Goal: Task Accomplishment & Management: Use online tool/utility

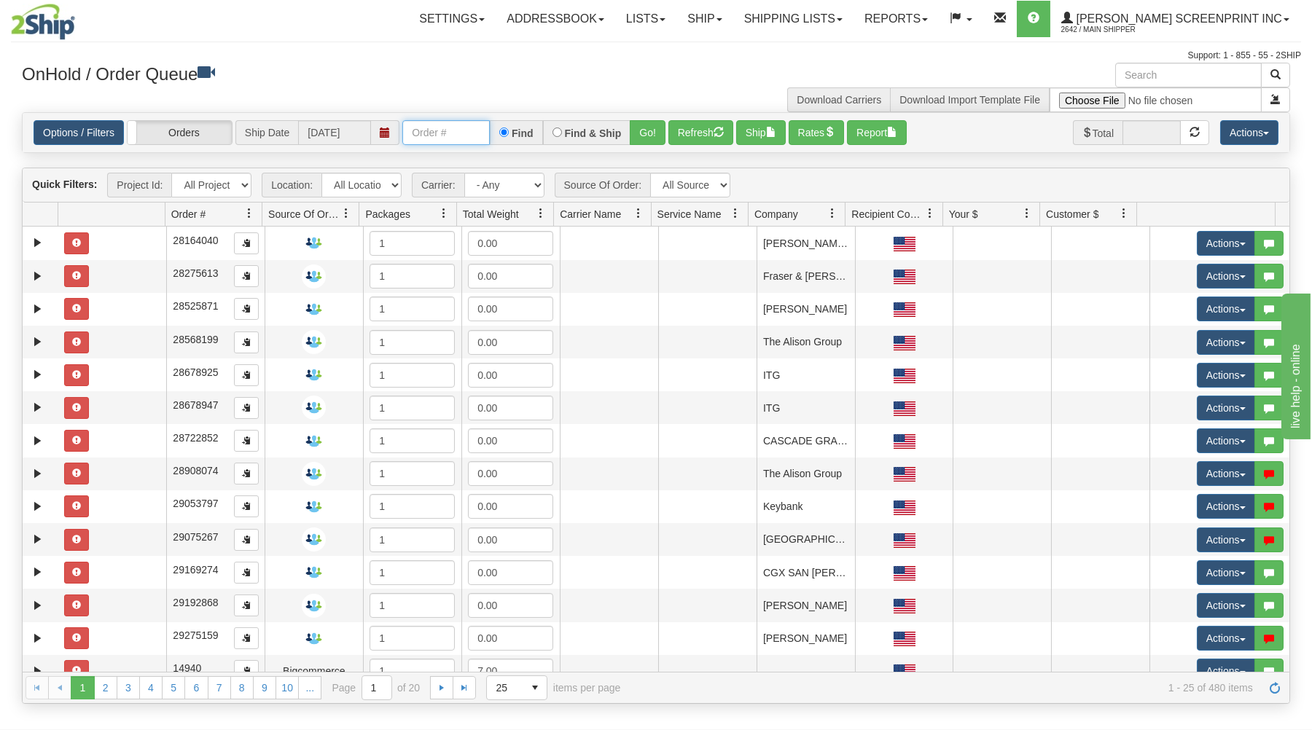
click at [423, 137] on input "text" at bounding box center [445, 132] width 87 height 25
type input "17022"
click at [650, 133] on button "Go!" at bounding box center [648, 132] width 36 height 25
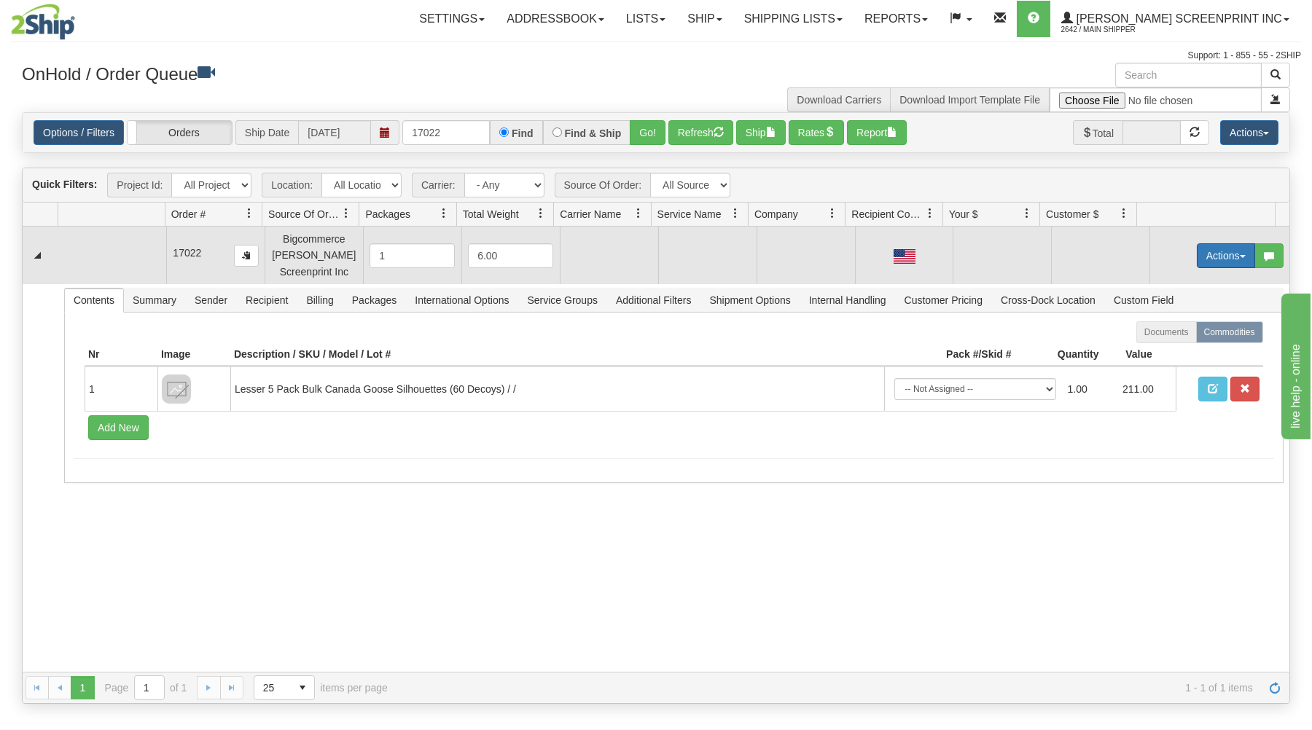
drag, startPoint x: 1226, startPoint y: 246, endPoint x: 1214, endPoint y: 262, distance: 19.8
click at [1225, 247] on button "Actions" at bounding box center [1225, 255] width 58 height 25
click at [1198, 278] on link "Open" at bounding box center [1195, 283] width 117 height 19
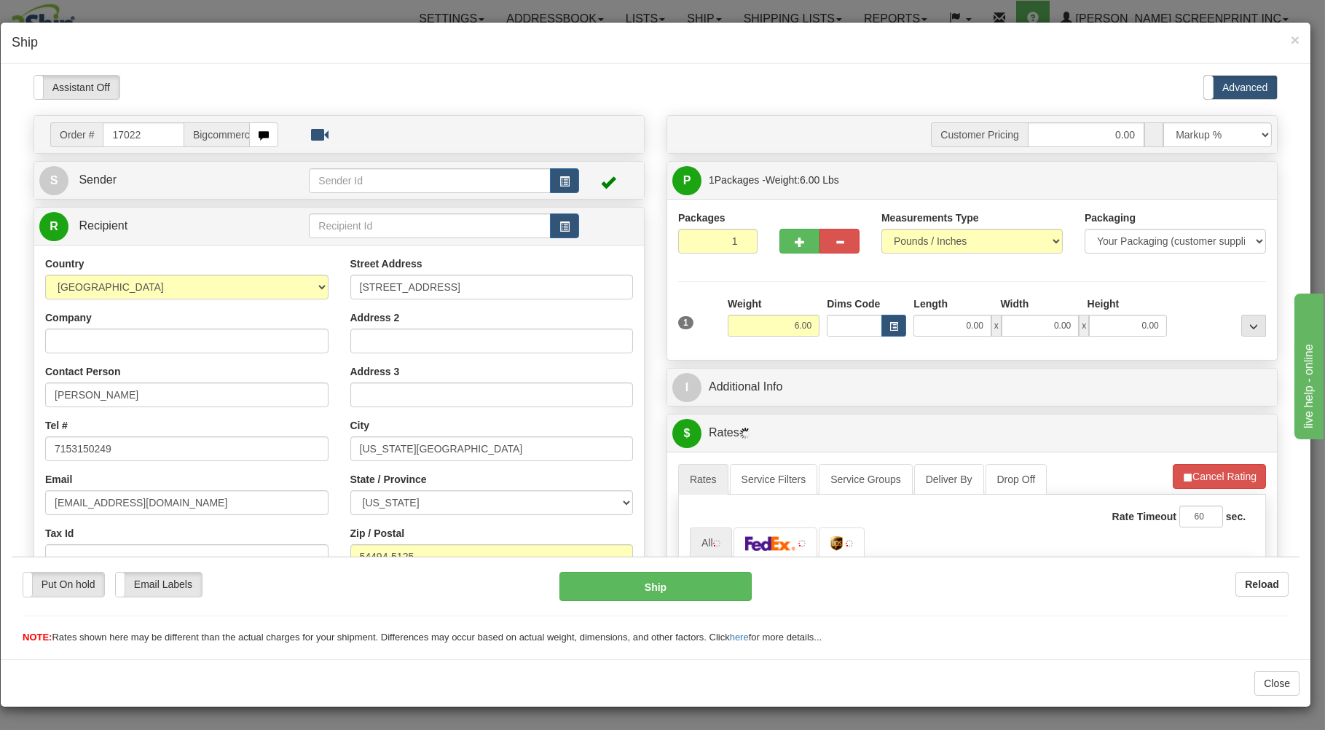
type input "20.70"
click at [947, 332] on input "0.00" at bounding box center [952, 325] width 77 height 22
type input "26.00"
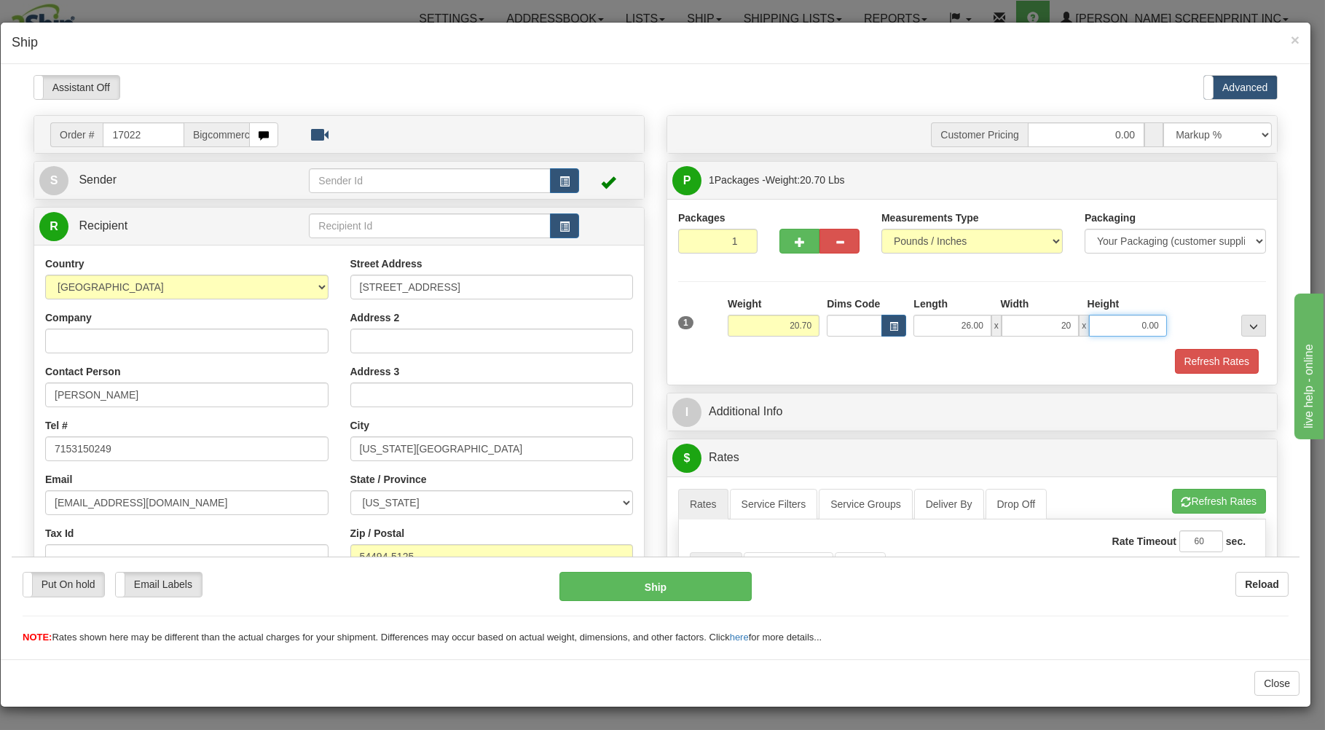
type input "20.00"
type input "20.75"
type input "7"
type input "20.70"
type input "7.00"
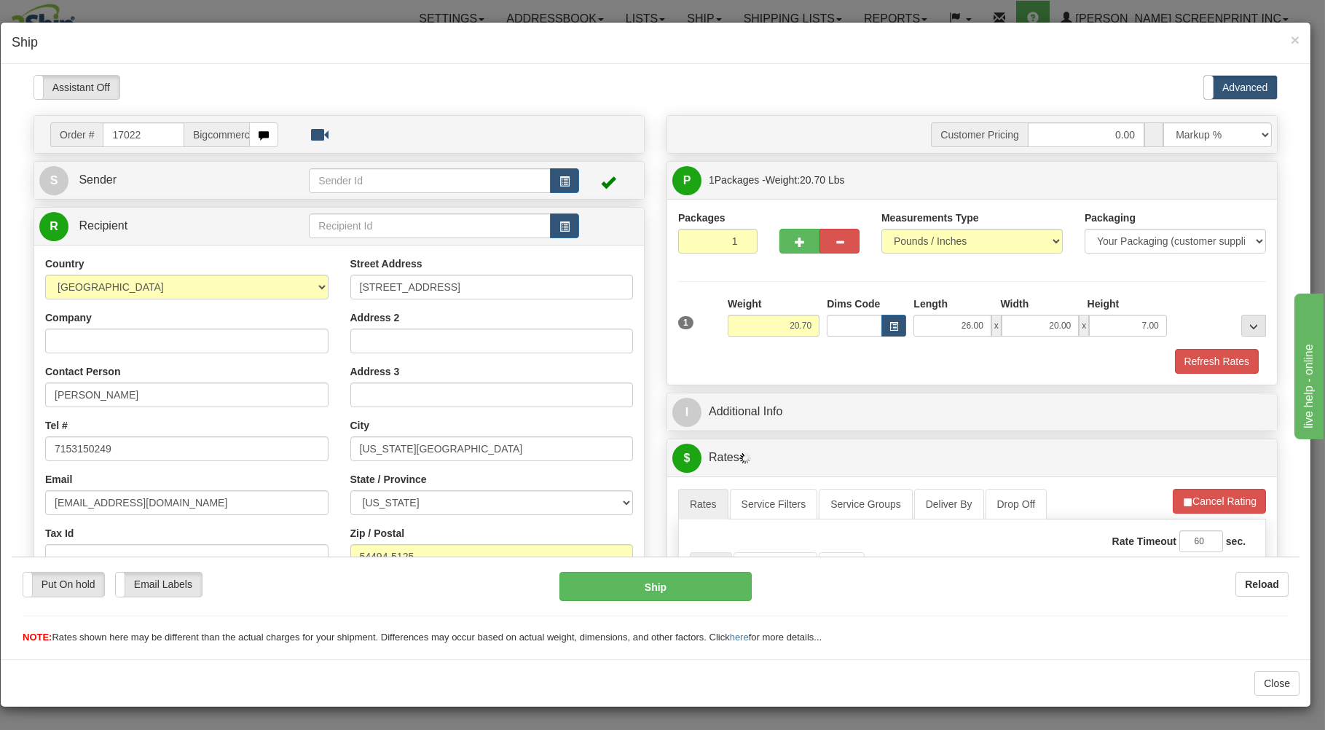
click at [948, 357] on div "Refresh Rates" at bounding box center [972, 360] width 595 height 25
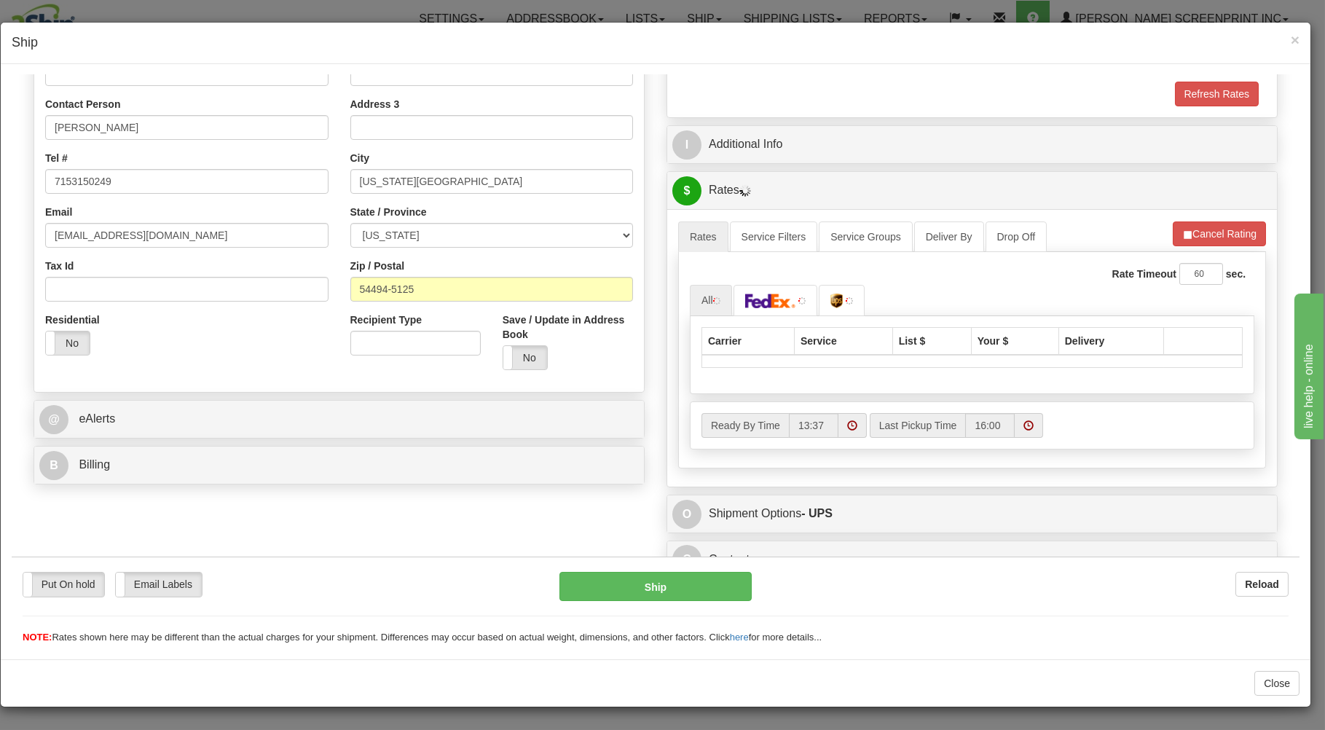
scroll to position [287, 0]
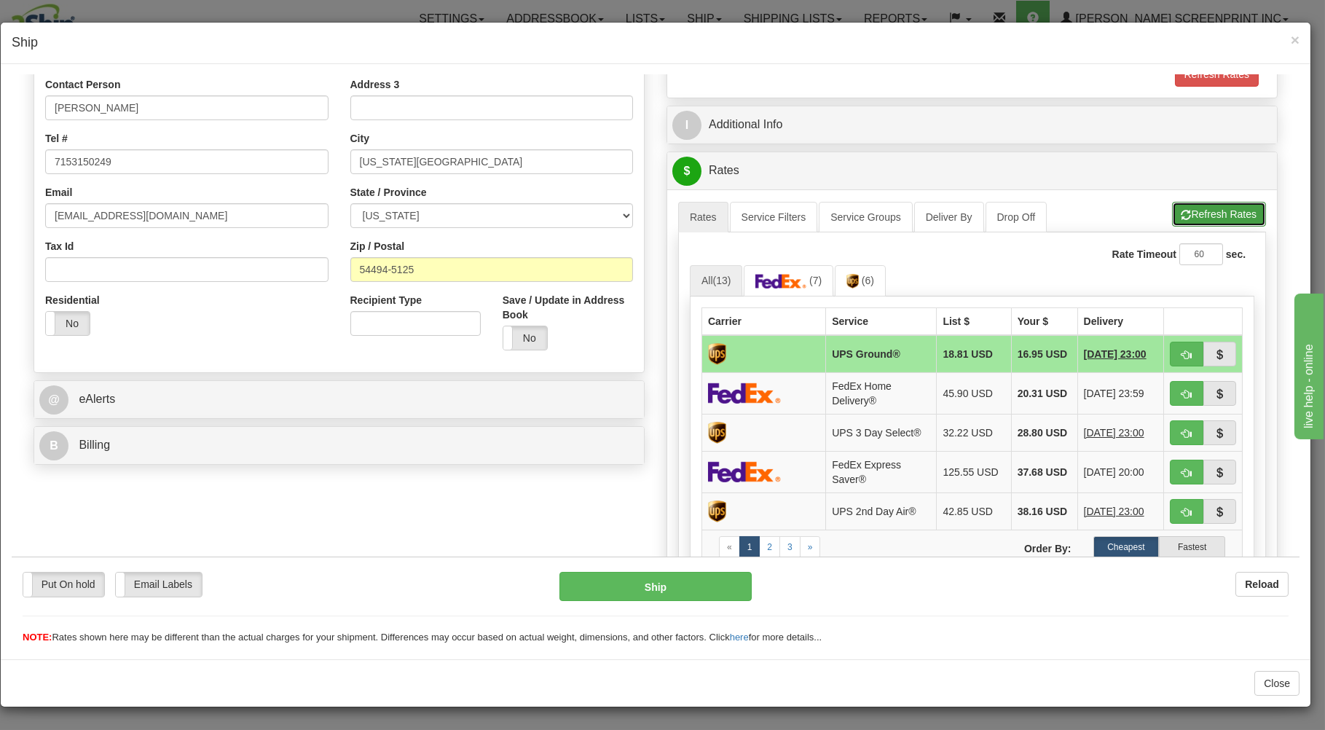
click at [1192, 213] on button "Refresh Rates" at bounding box center [1219, 213] width 94 height 25
click at [1170, 350] on button "button" at bounding box center [1187, 353] width 34 height 25
type input "03"
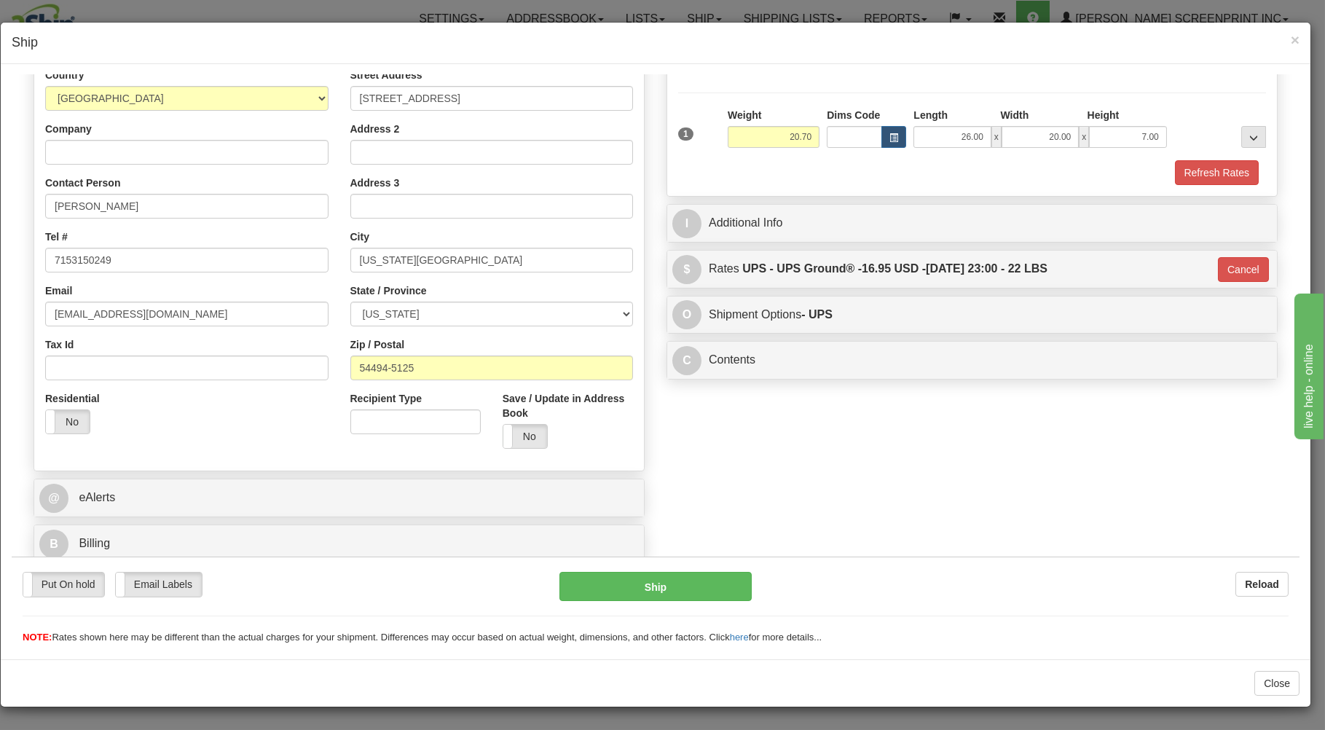
scroll to position [192, 0]
click at [686, 576] on button "Ship" at bounding box center [656, 585] width 193 height 29
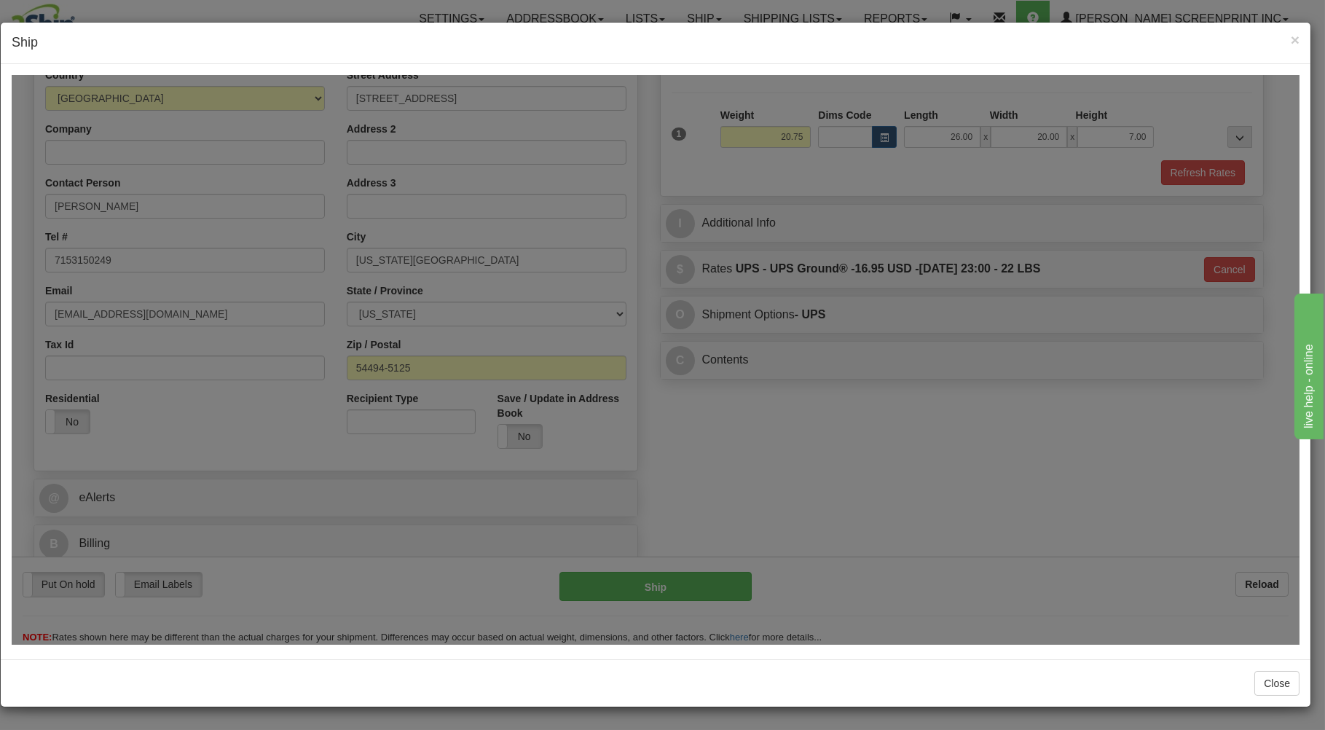
type input "20.70"
type input "03"
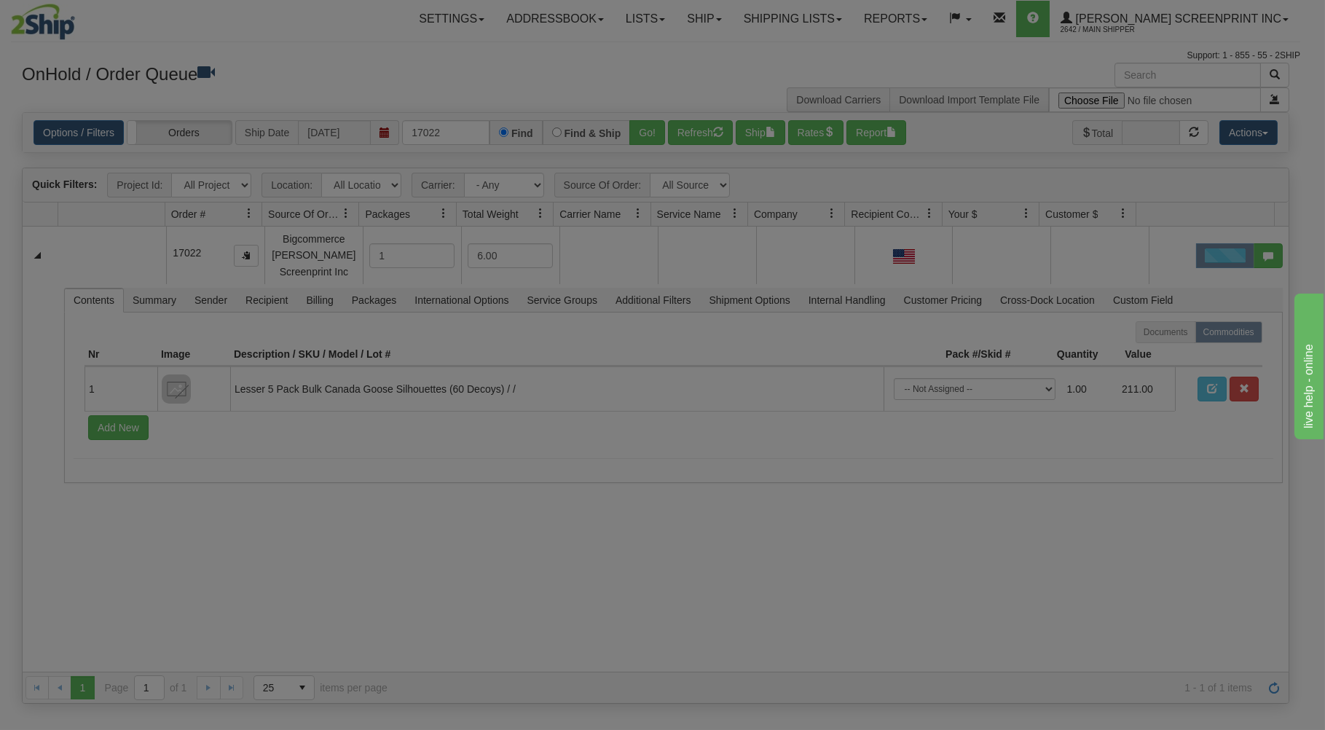
scroll to position [0, 0]
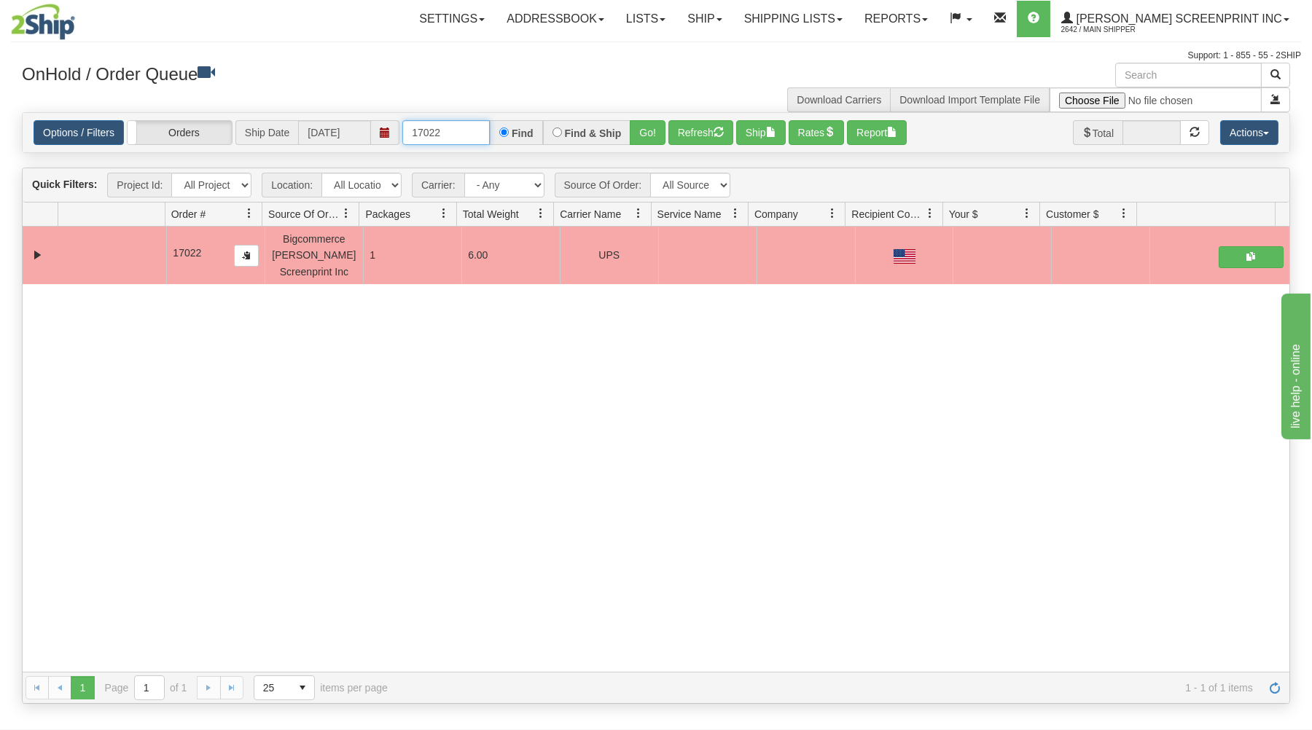
drag, startPoint x: 410, startPoint y: 133, endPoint x: 535, endPoint y: 111, distance: 126.6
click at [529, 113] on div "Options / Filters Group Shipments Orders Ship Date 08/25/2025 17022 Find Find &…" at bounding box center [656, 132] width 1268 height 41
type input "17009"
click at [643, 133] on button "Go!" at bounding box center [648, 132] width 36 height 25
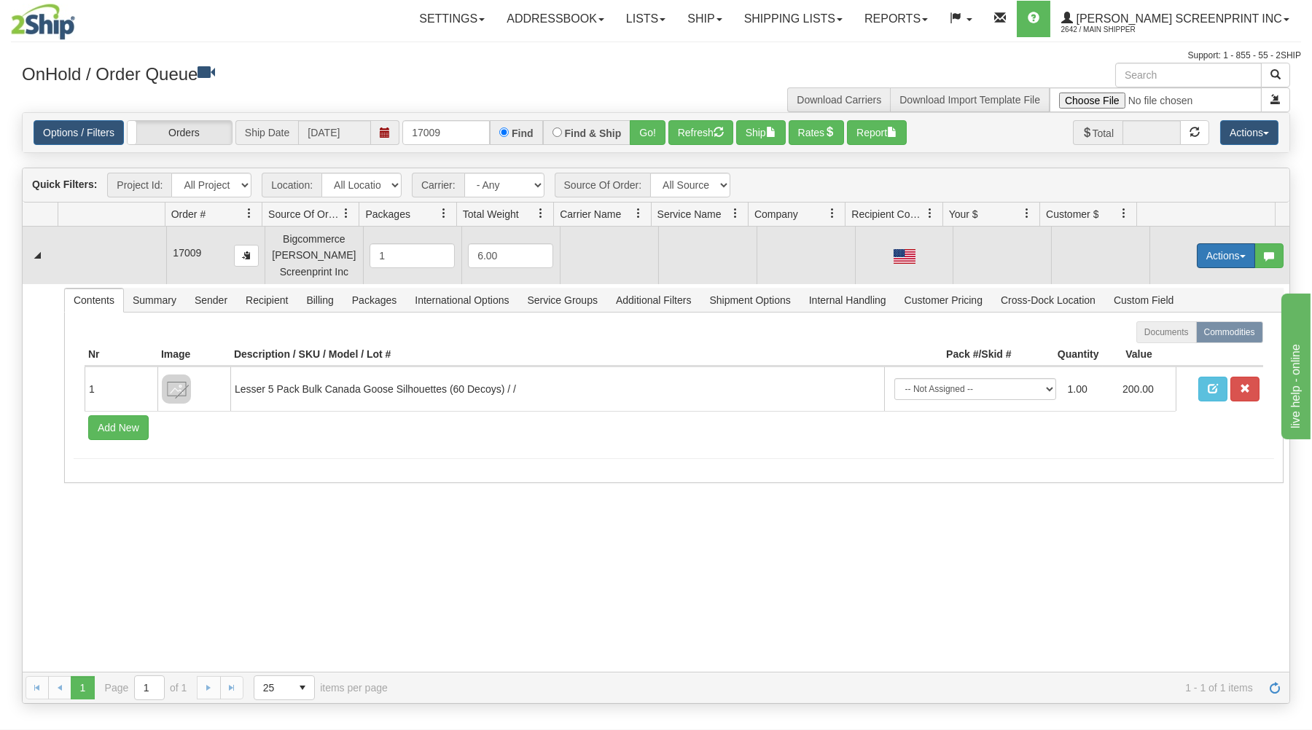
click at [1220, 250] on button "Actions" at bounding box center [1225, 255] width 58 height 25
click at [1184, 283] on link "Open" at bounding box center [1195, 283] width 117 height 19
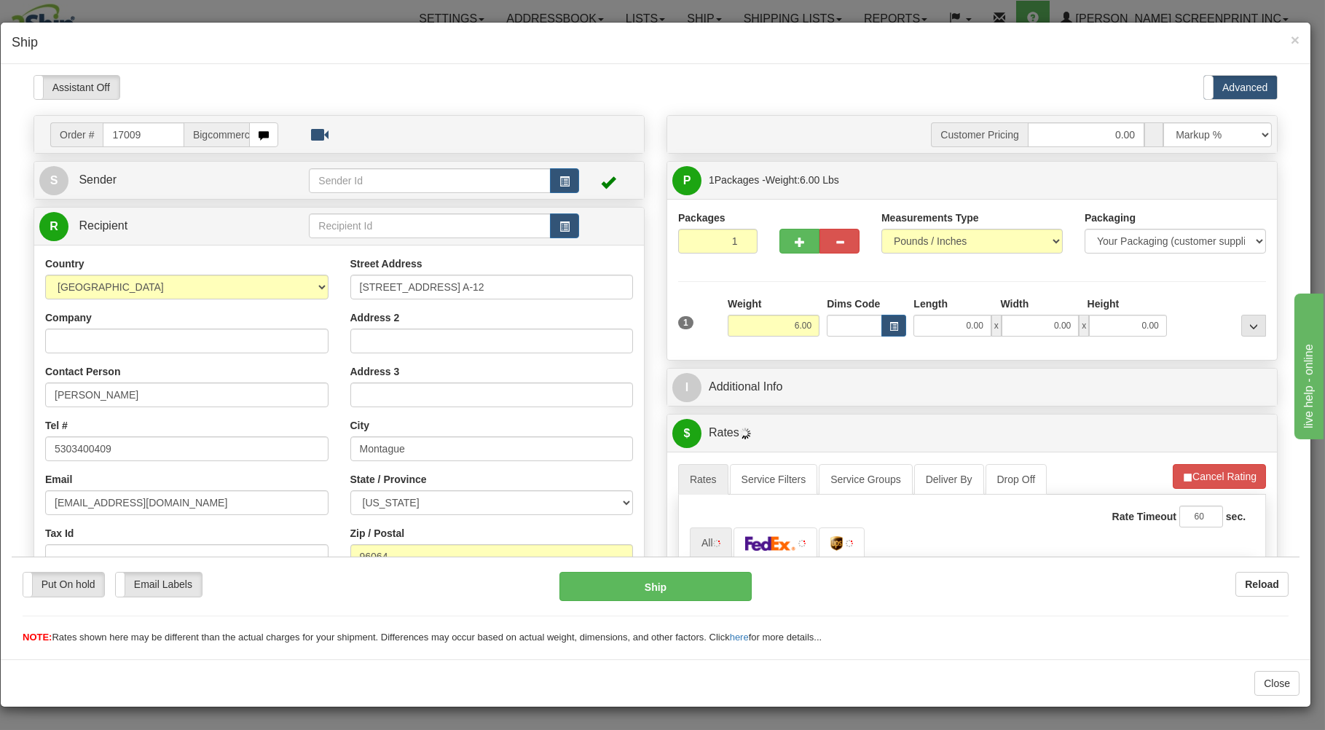
type input "20.65"
click at [945, 326] on input "0.00" at bounding box center [952, 325] width 77 height 22
type input "26.00"
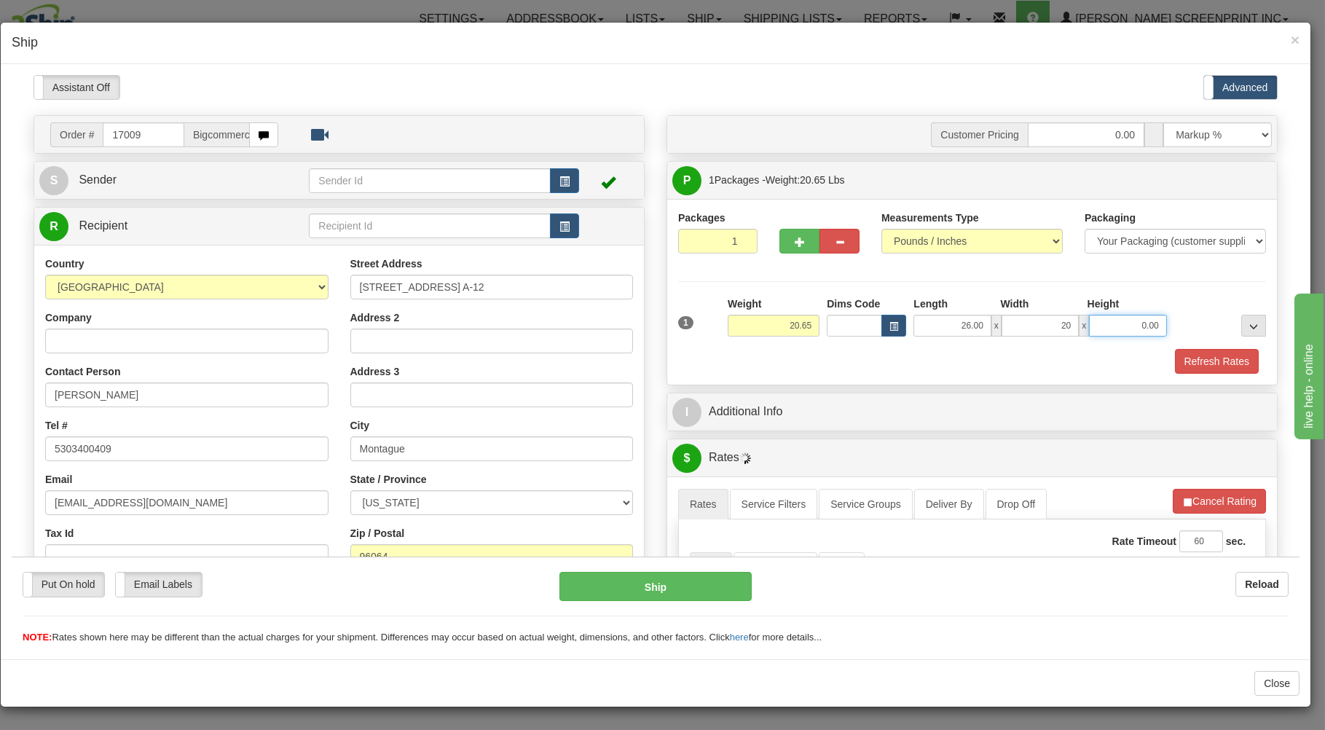
type input "20.00"
type input "7"
type input "20.65"
type input "7.00"
click at [928, 361] on div "Refresh Rates" at bounding box center [972, 360] width 595 height 25
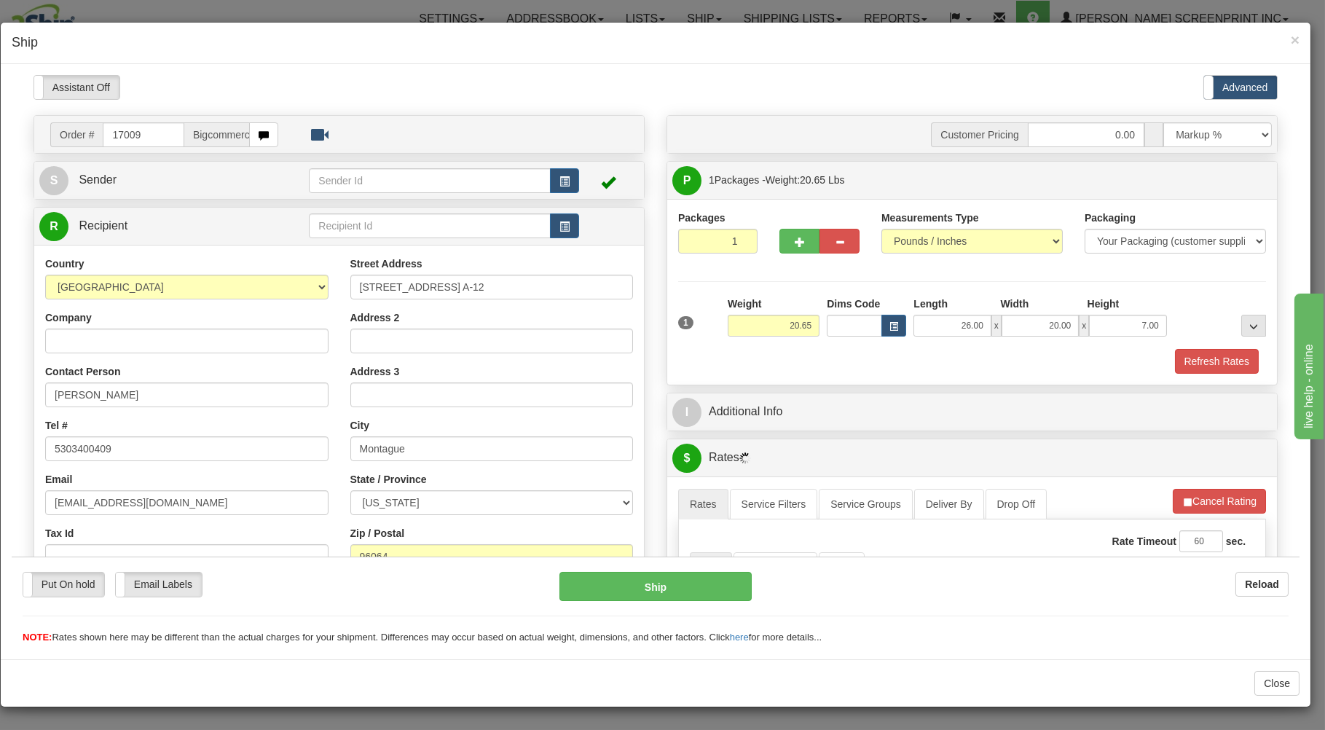
scroll to position [287, 0]
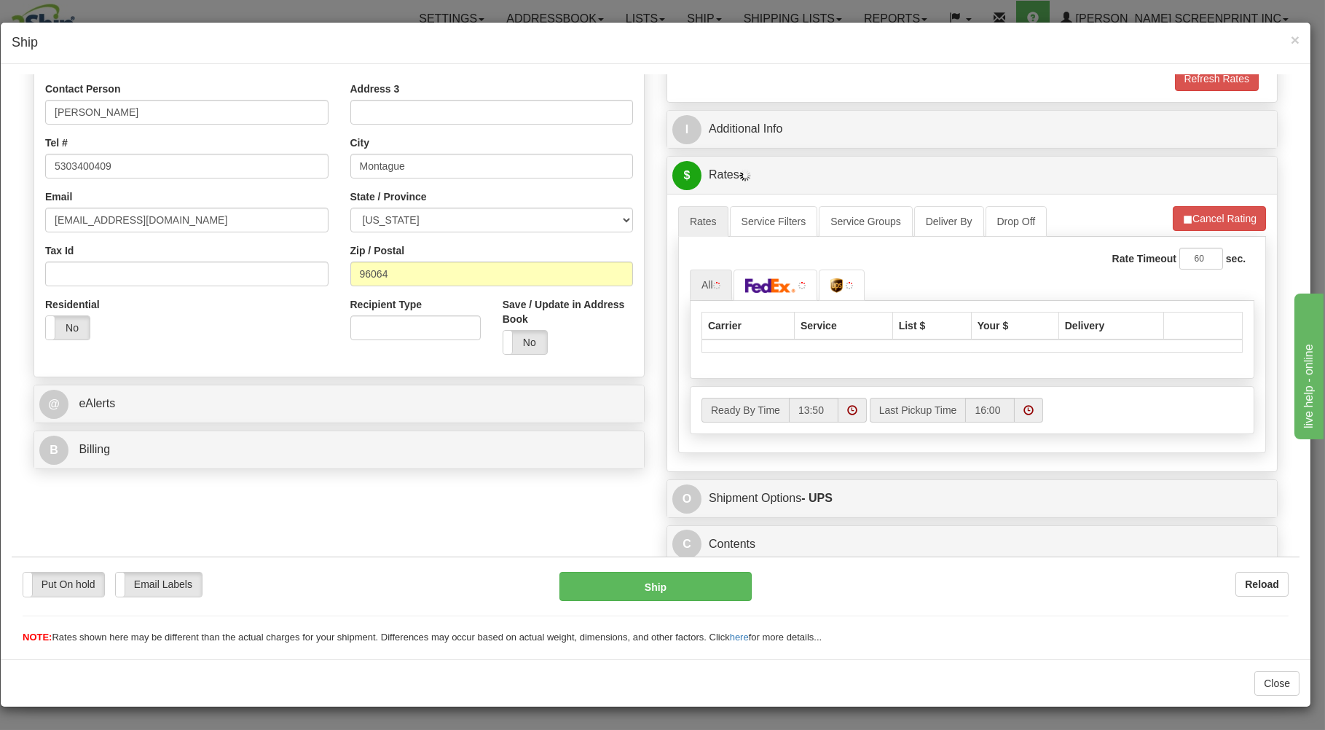
type input "20.65"
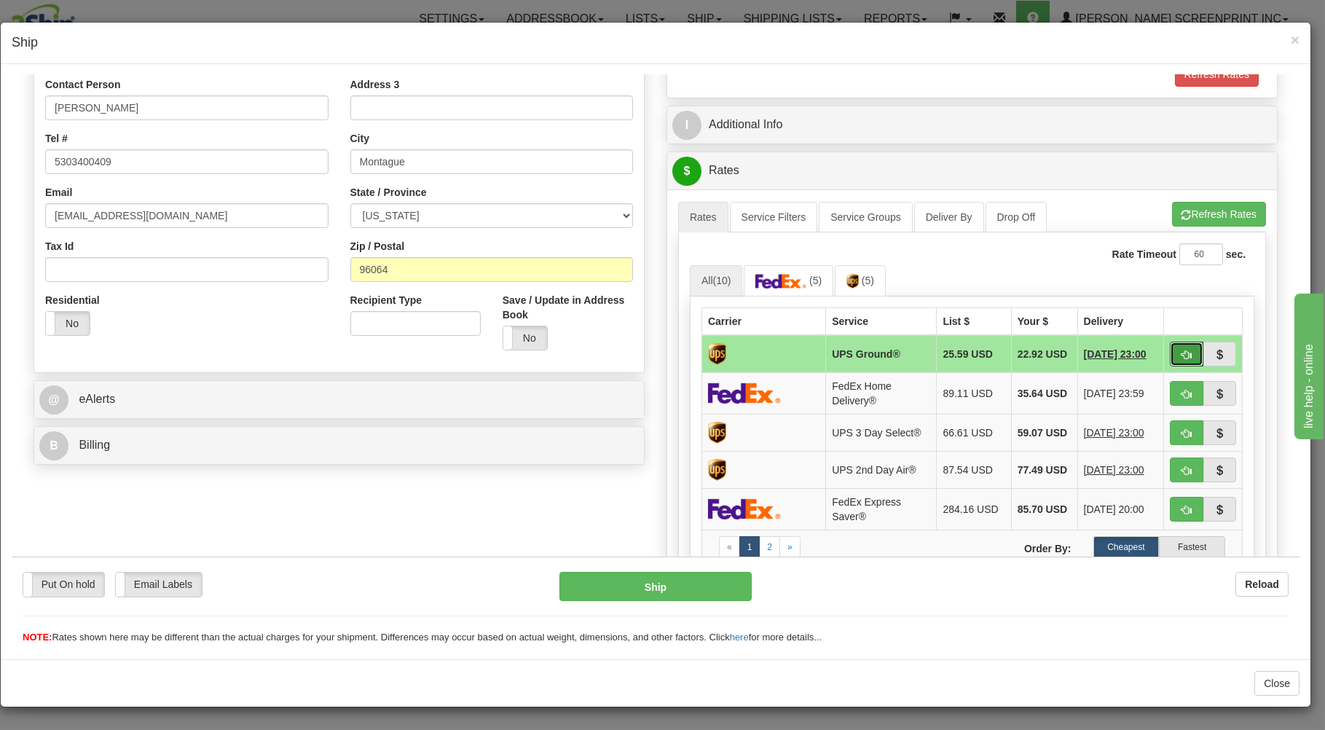
click at [1182, 350] on span "button" at bounding box center [1187, 354] width 10 height 9
type input "03"
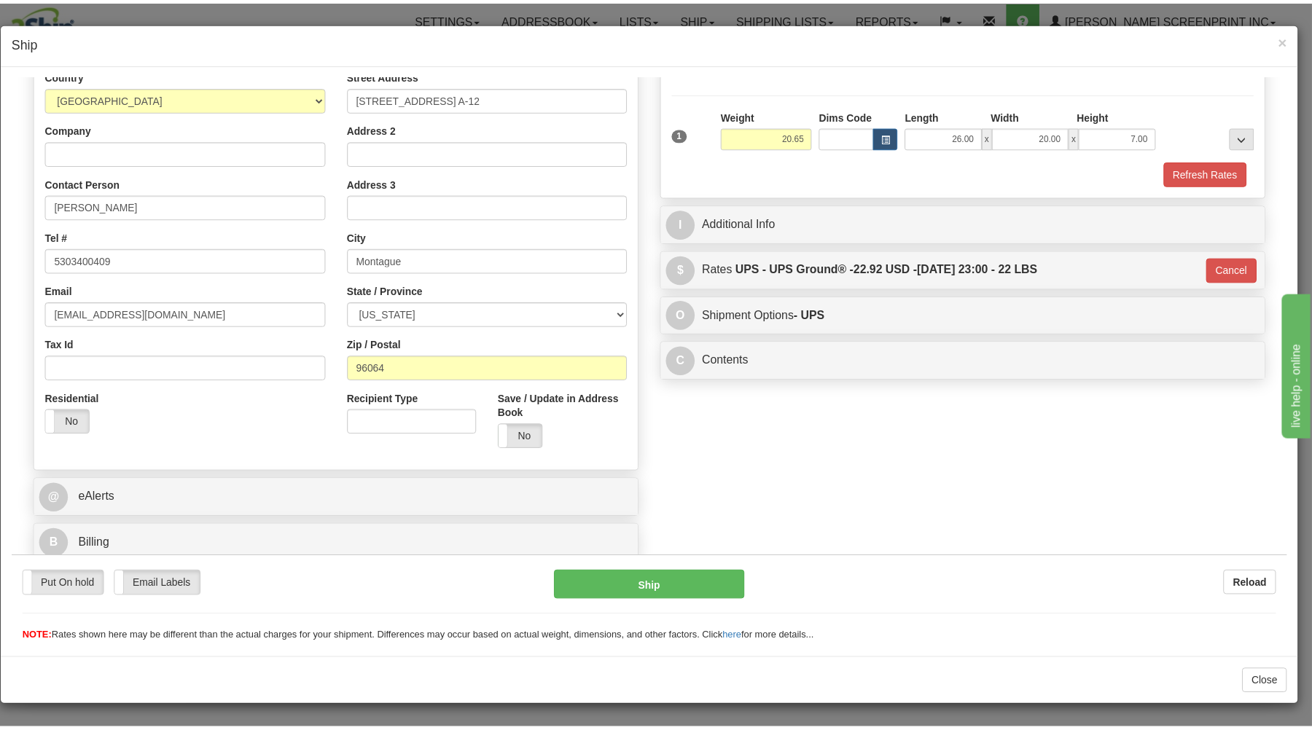
scroll to position [192, 0]
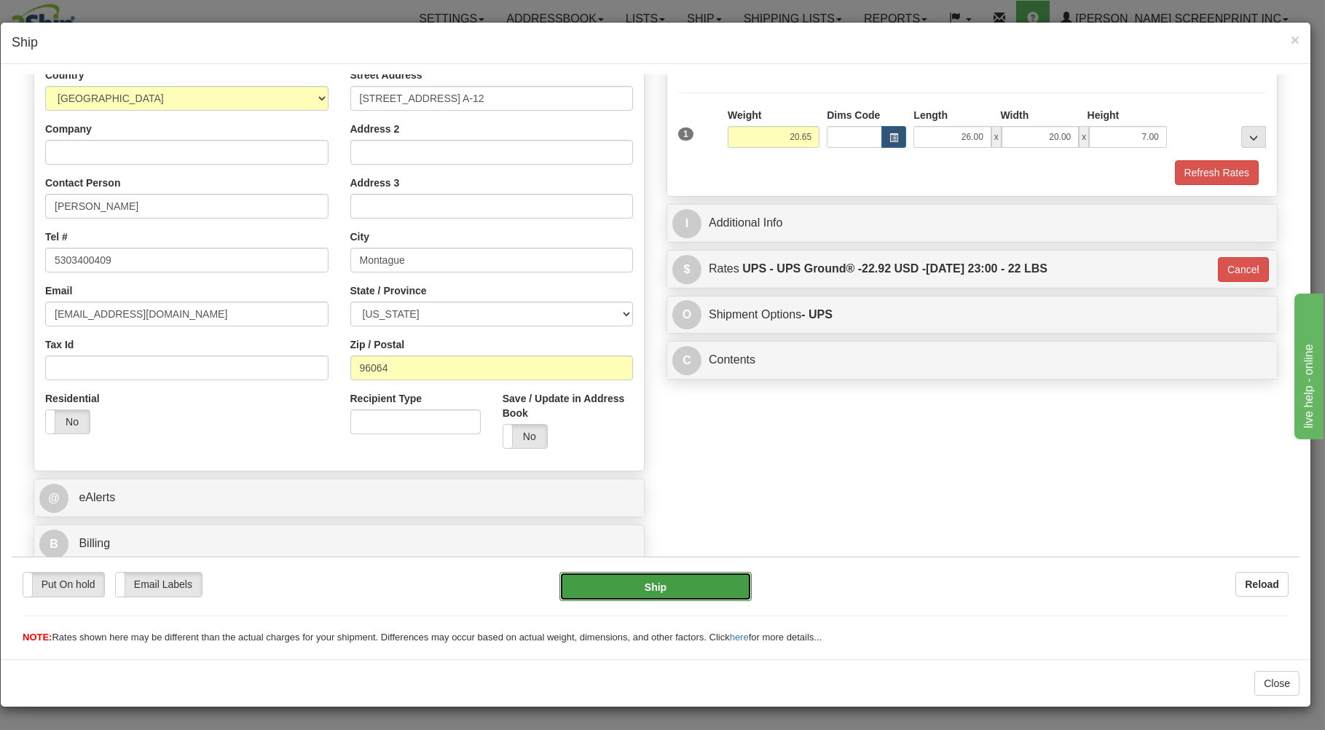
type input "20.70"
type input "03"
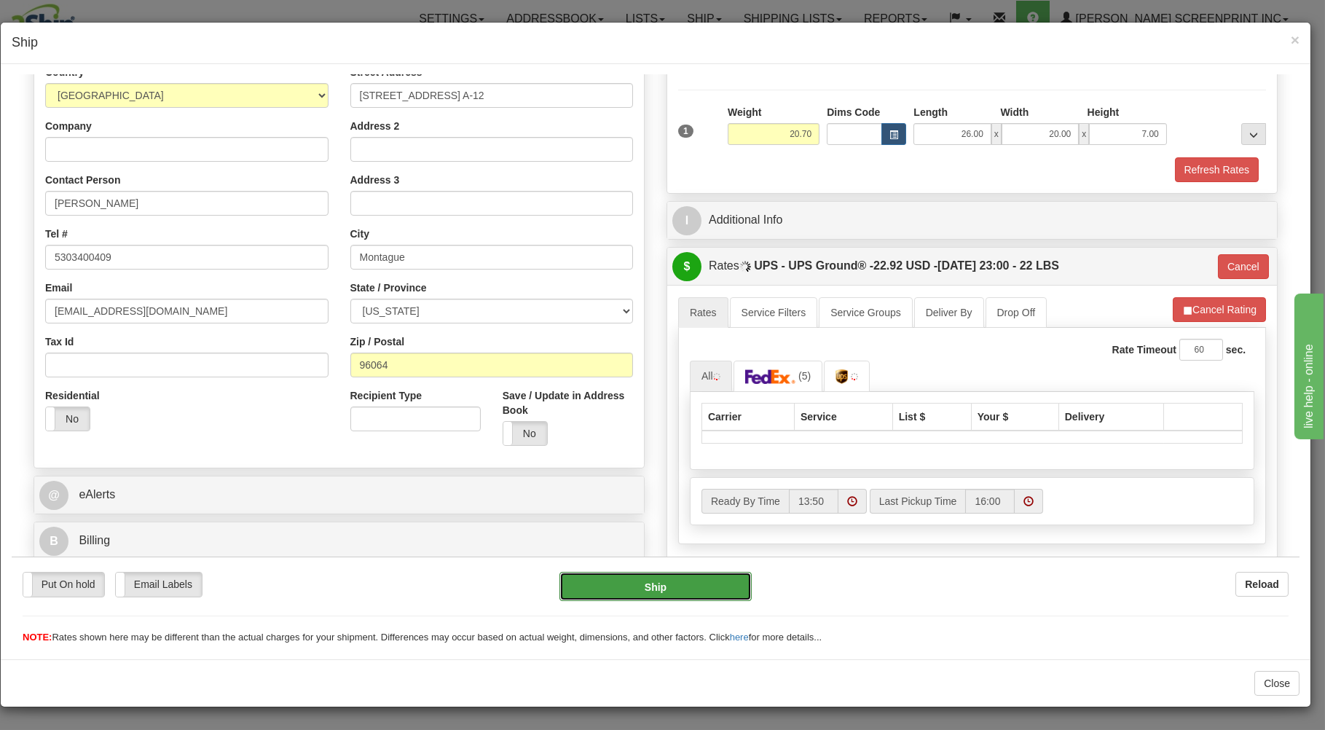
click at [589, 582] on button "Ship" at bounding box center [656, 585] width 193 height 29
type input "20.65"
type input "03"
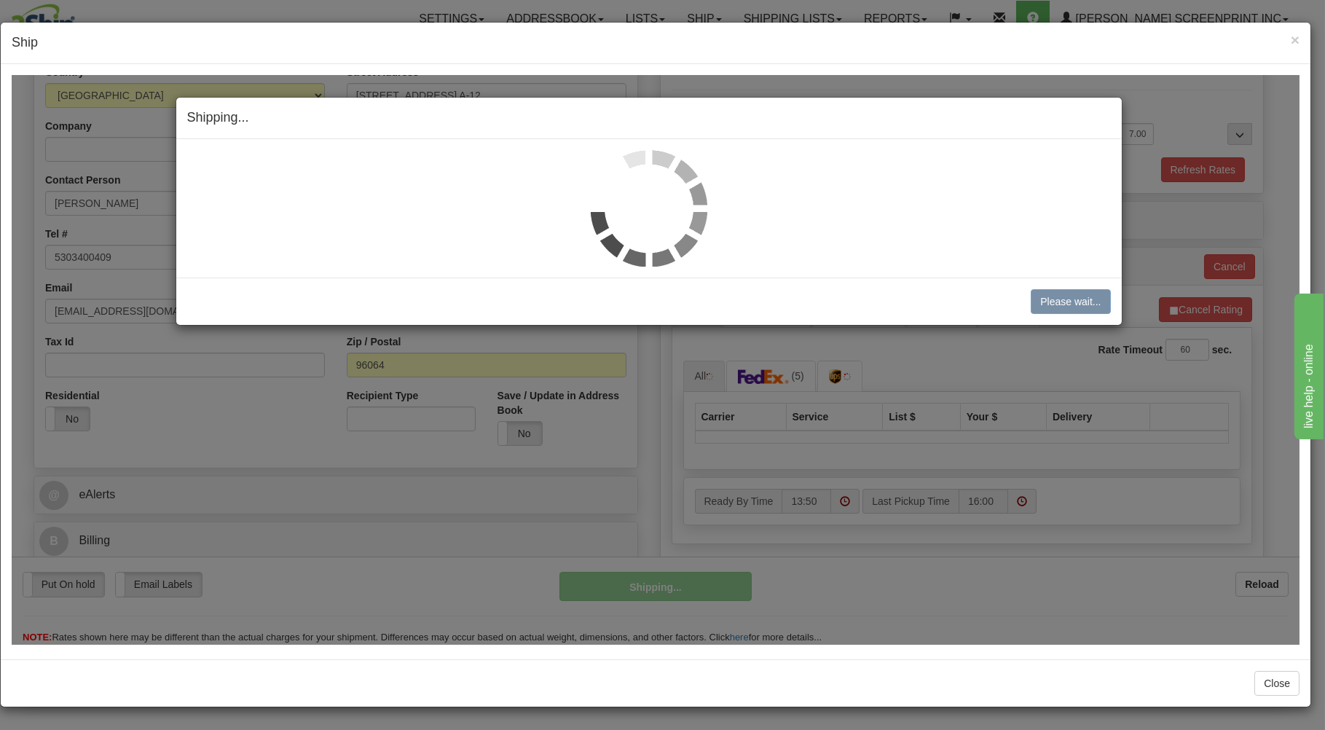
type input "20.65"
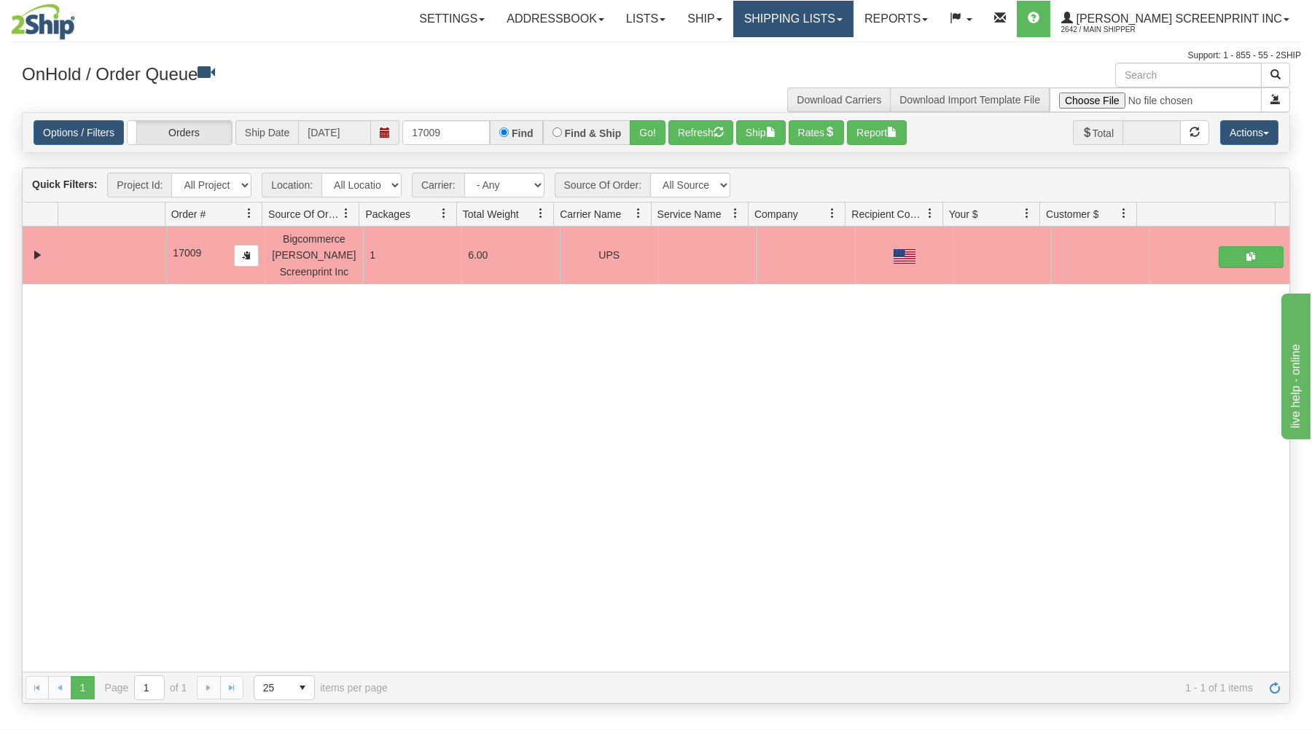
click at [818, 19] on link "Shipping lists" at bounding box center [793, 19] width 120 height 36
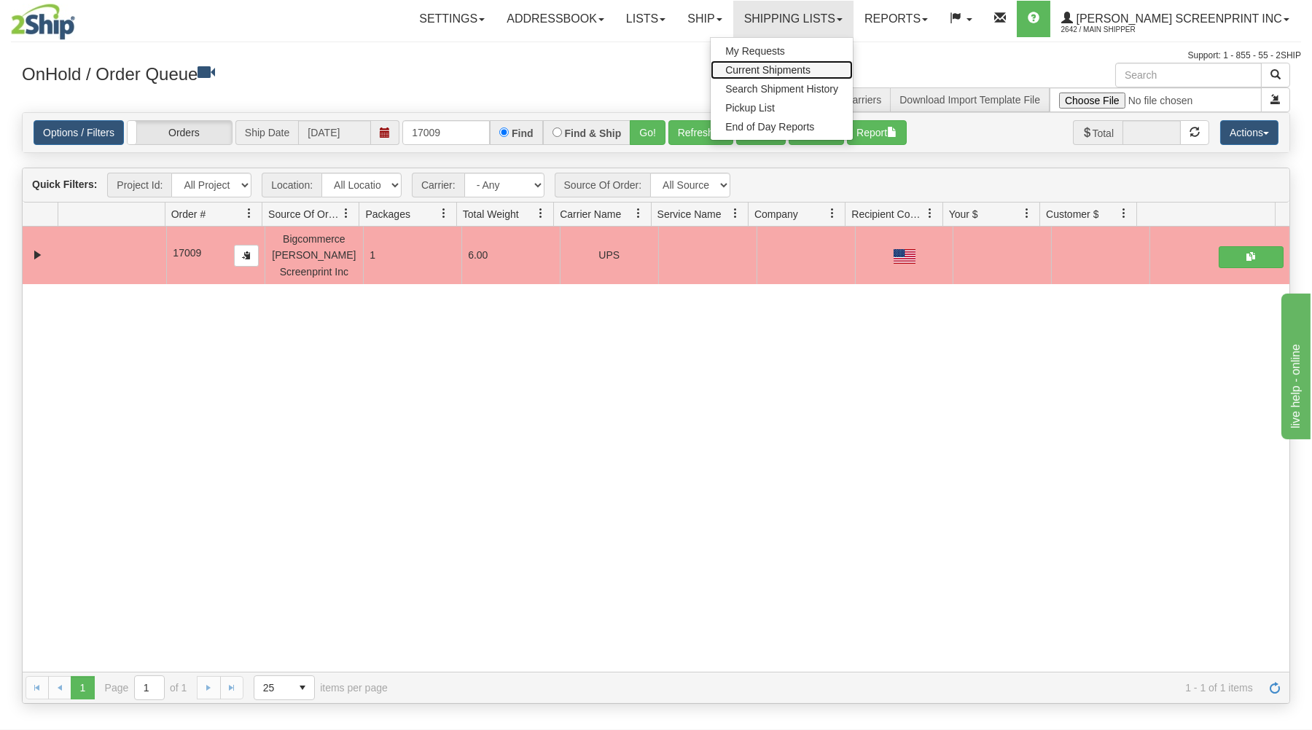
click at [823, 62] on link "Current Shipments" at bounding box center [781, 69] width 142 height 19
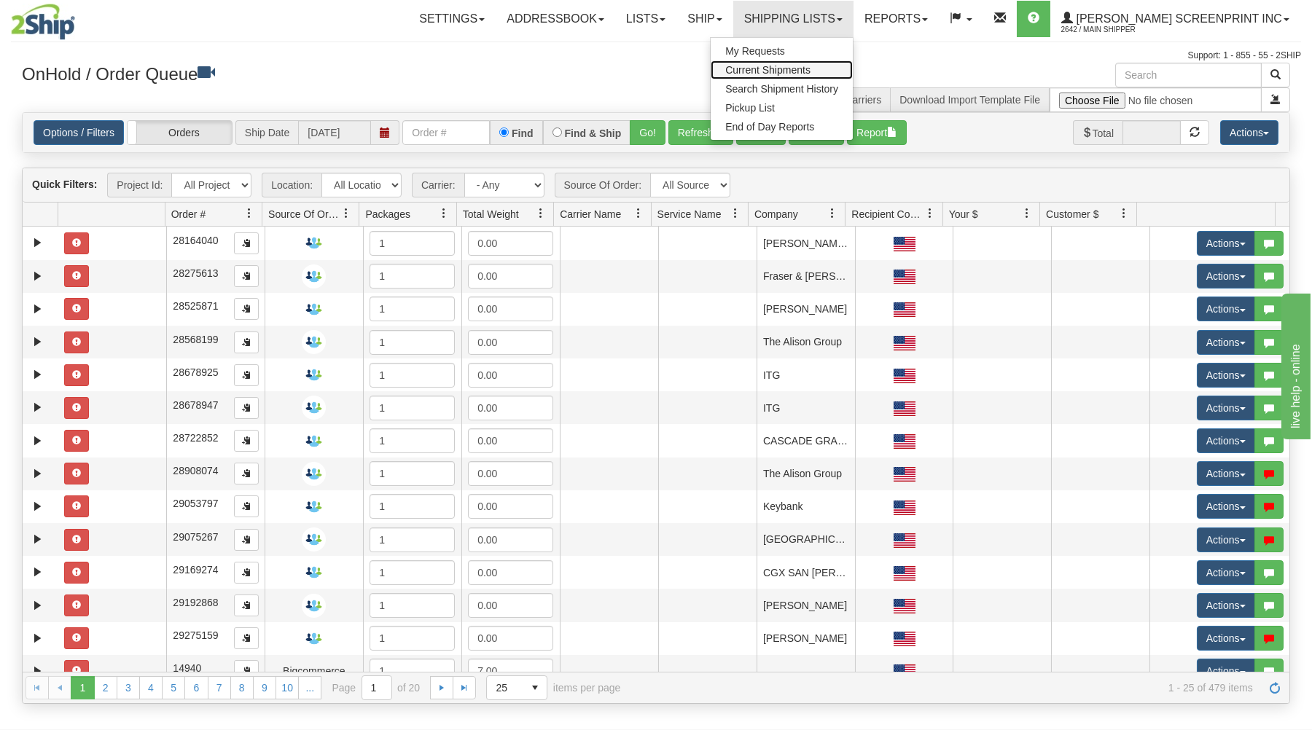
click at [804, 65] on span "Current Shipments" at bounding box center [767, 70] width 85 height 12
